Goal: Task Accomplishment & Management: Use online tool/utility

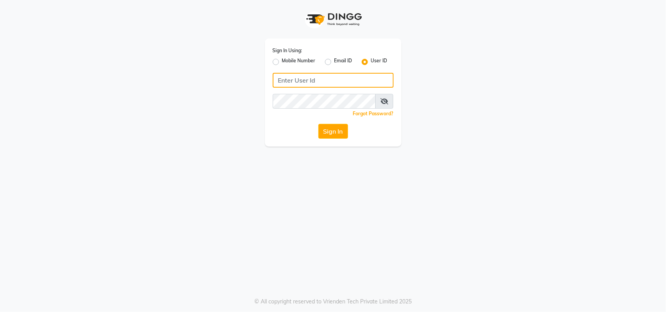
click at [367, 83] on input "Username" at bounding box center [333, 80] width 121 height 15
type input "kefi"
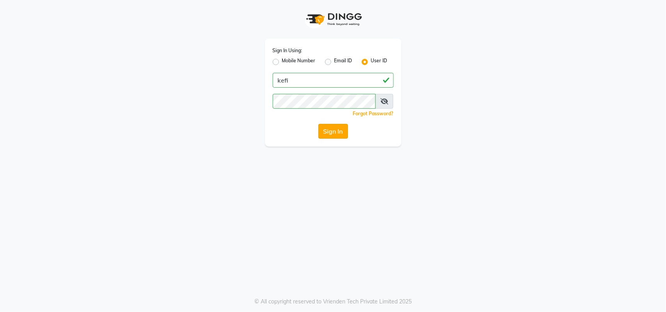
click at [334, 137] on button "Sign In" at bounding box center [333, 131] width 30 height 15
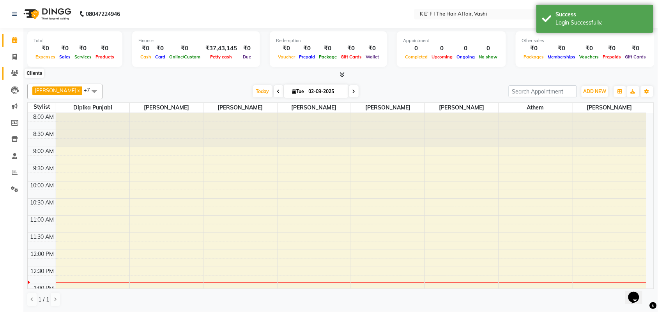
click at [14, 69] on span at bounding box center [15, 73] width 14 height 9
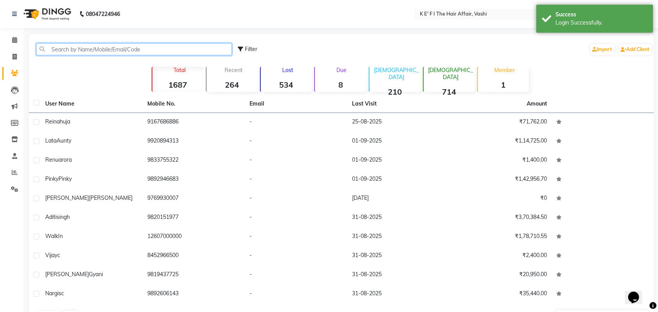
click at [61, 49] on input "text" at bounding box center [134, 49] width 196 height 12
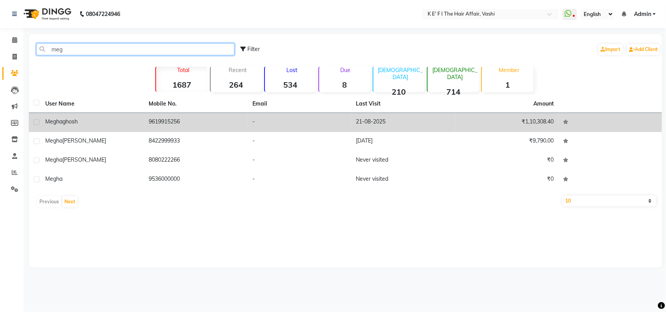
type input "meg"
click at [174, 123] on td "9619915256" at bounding box center [196, 122] width 104 height 19
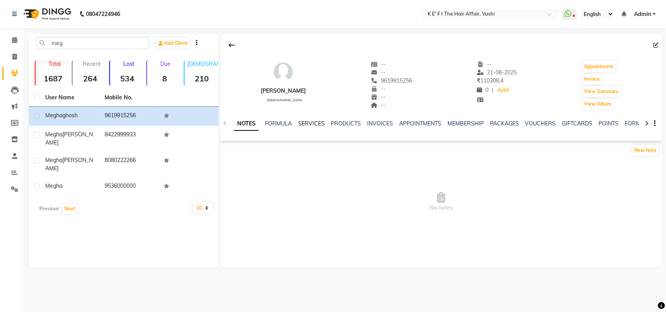
click at [313, 124] on link "SERVICES" at bounding box center [311, 123] width 27 height 7
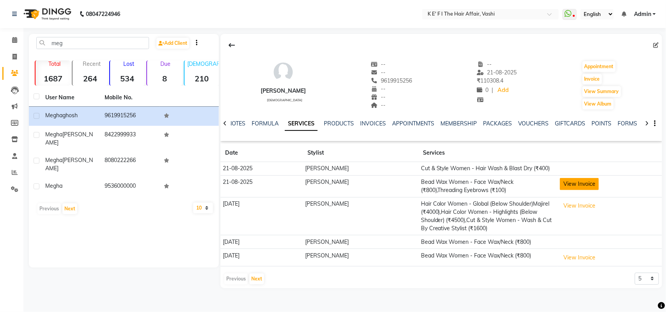
click at [566, 183] on button "View Invoice" at bounding box center [579, 184] width 39 height 12
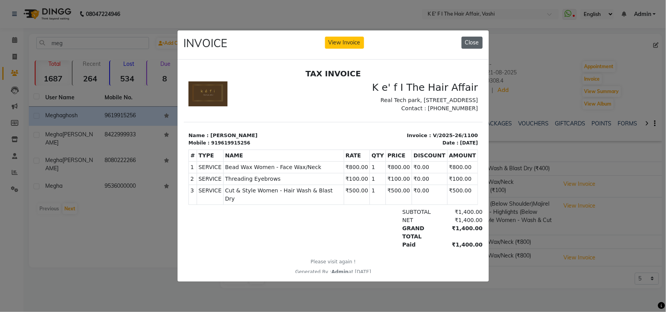
click at [475, 40] on button "Close" at bounding box center [471, 43] width 21 height 12
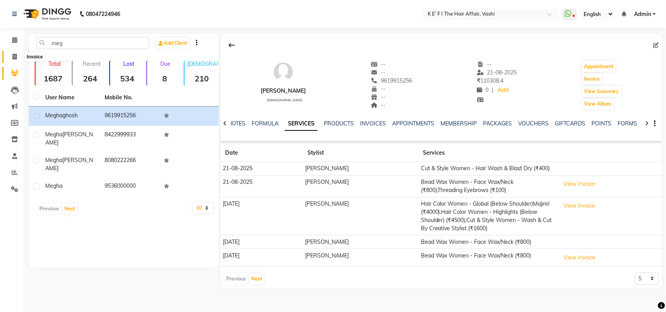
click at [14, 55] on icon at bounding box center [14, 57] width 4 height 6
select select "6025"
select select "service"
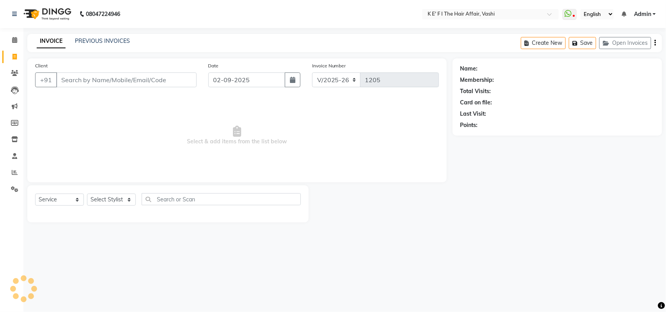
select select "43807"
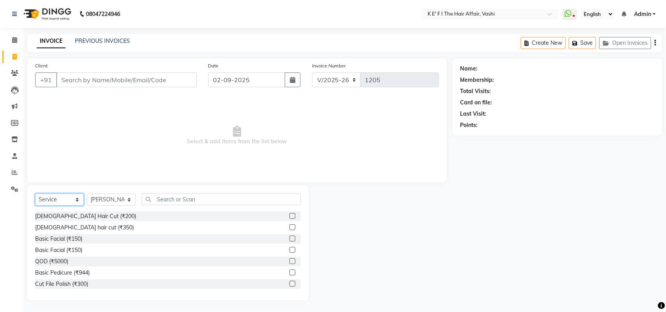
click at [66, 197] on select "Select Service Product Membership Package Voucher Prepaid Gift Card" at bounding box center [59, 200] width 49 height 12
select select "product"
click at [35, 194] on select "Select Service Product Membership Package Voucher Prepaid Gift Card" at bounding box center [59, 200] width 49 height 12
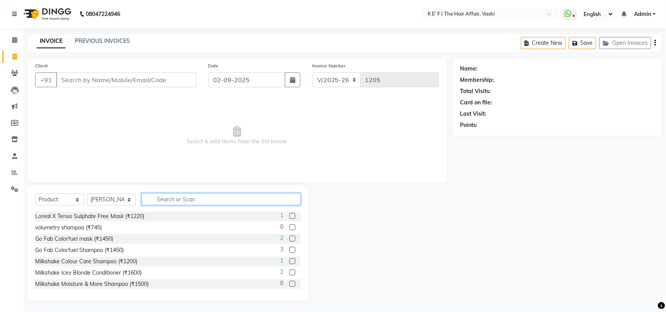
click at [171, 197] on input "text" at bounding box center [221, 199] width 159 height 12
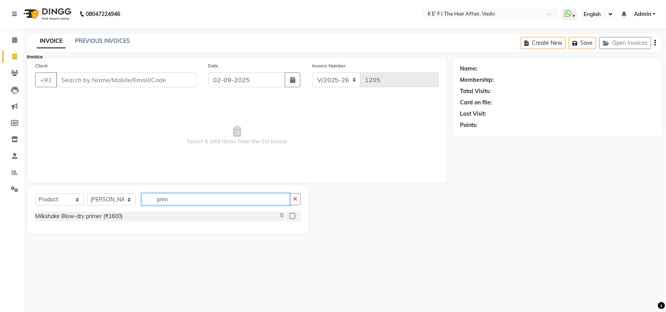
type input "prim"
click at [11, 55] on span at bounding box center [15, 57] width 14 height 9
select select "6025"
select select "service"
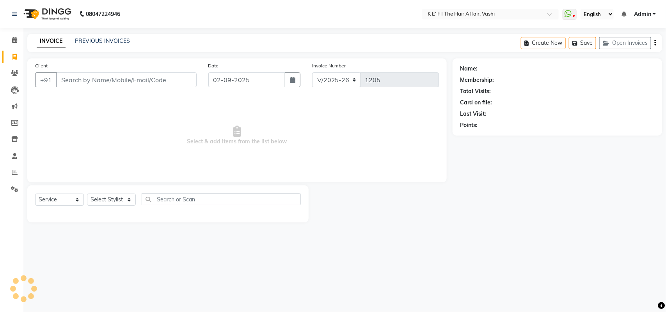
select select "43807"
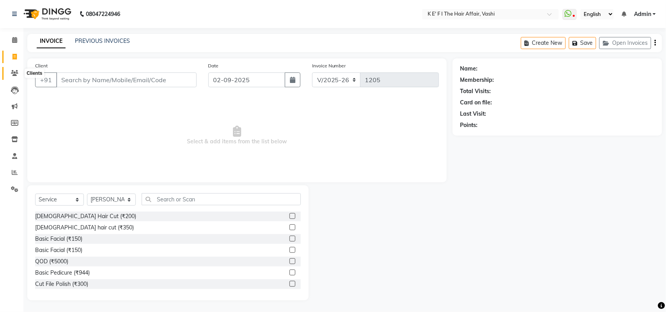
click at [9, 72] on span at bounding box center [15, 73] width 14 height 9
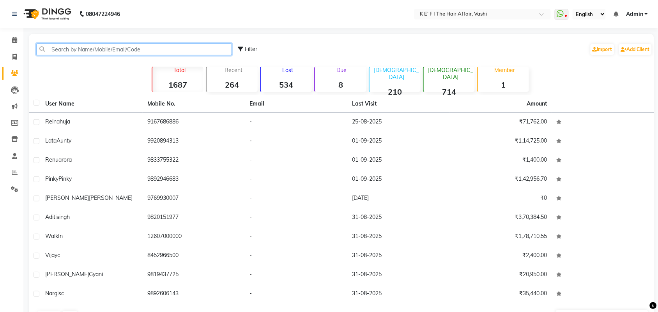
click at [108, 53] on input "text" at bounding box center [134, 49] width 196 height 12
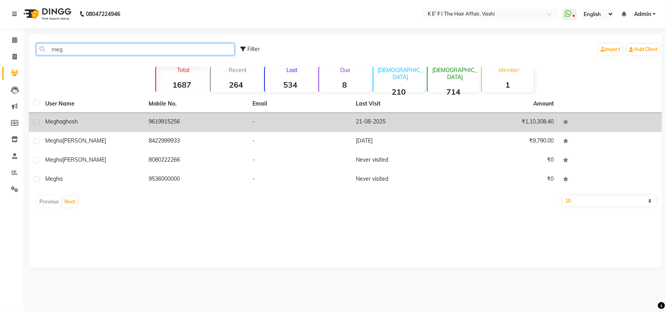
type input "meg"
click at [184, 121] on td "9619915256" at bounding box center [196, 122] width 104 height 19
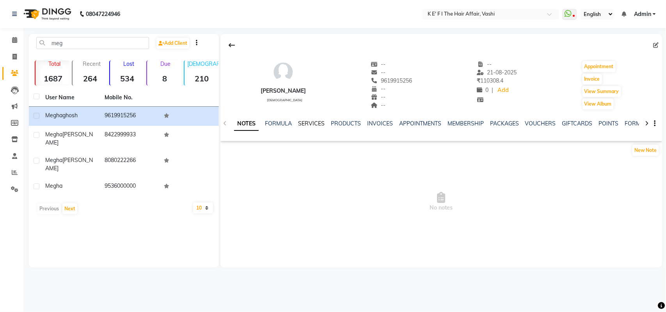
click at [312, 125] on link "SERVICES" at bounding box center [311, 123] width 27 height 7
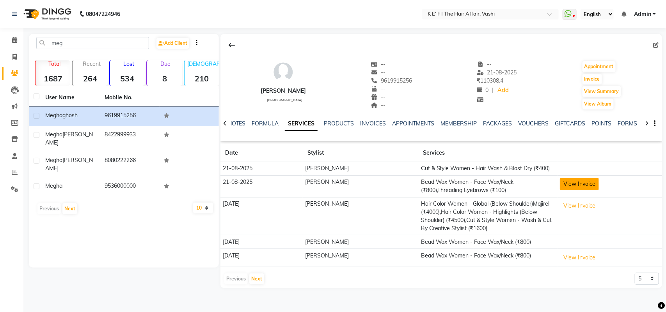
click at [571, 188] on button "View Invoice" at bounding box center [579, 184] width 39 height 12
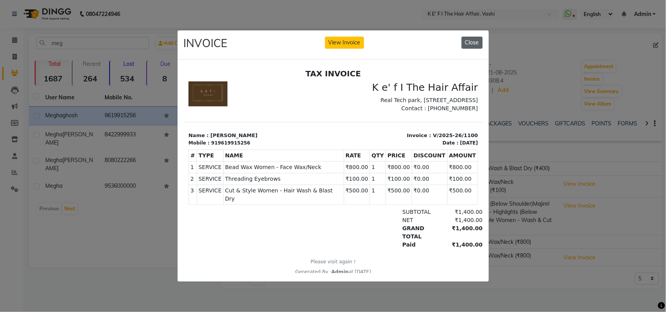
click at [477, 37] on button "Close" at bounding box center [471, 43] width 21 height 12
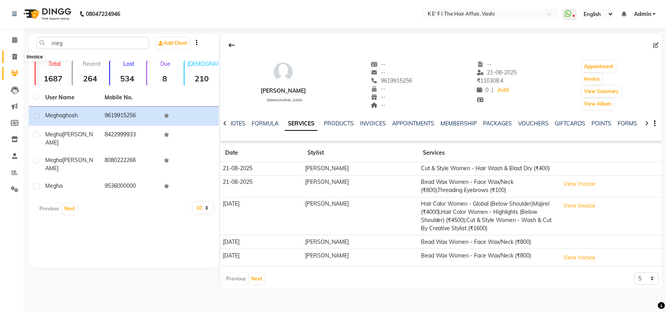
click at [16, 56] on icon at bounding box center [14, 57] width 4 height 6
select select "6025"
select select "service"
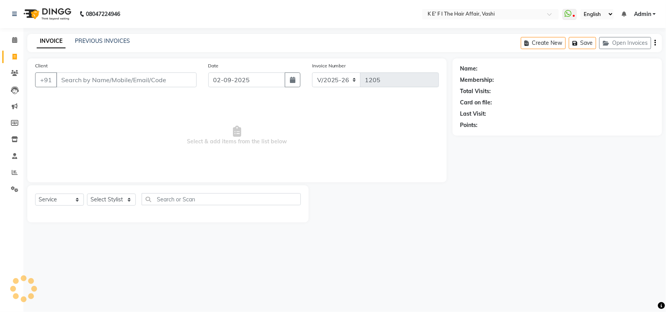
select select "43807"
